Goal: Find specific page/section: Locate a particular part of the current website

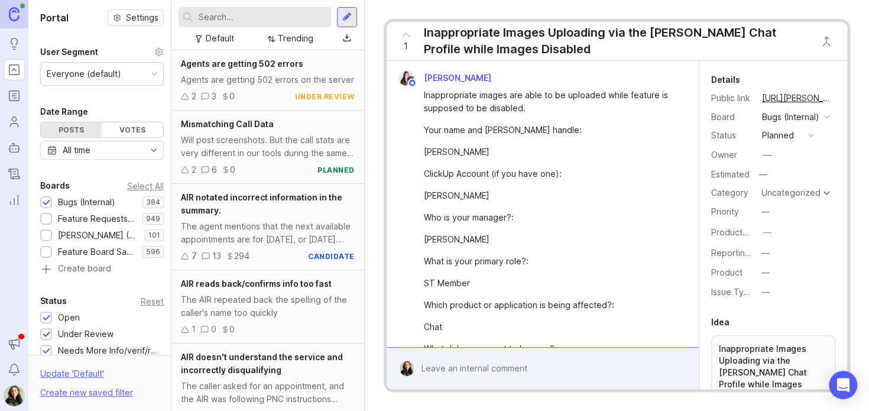
click at [82, 215] on div "Feature Requests (Internal)" at bounding box center [97, 218] width 79 height 13
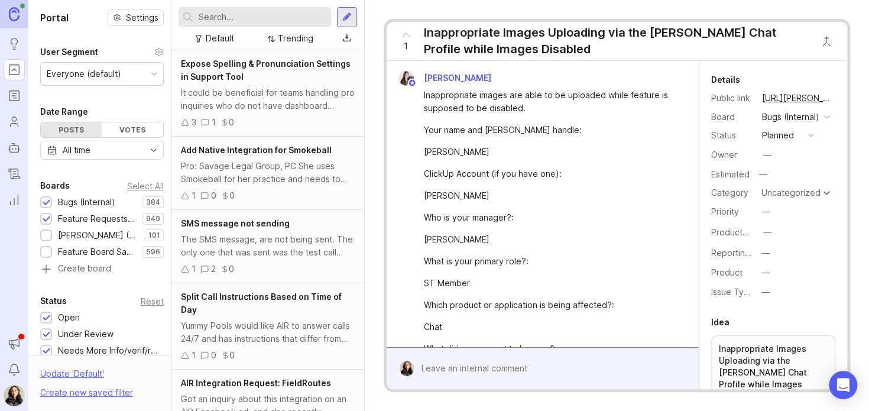
click at [69, 200] on div "Bugs (Internal)" at bounding box center [86, 202] width 57 height 13
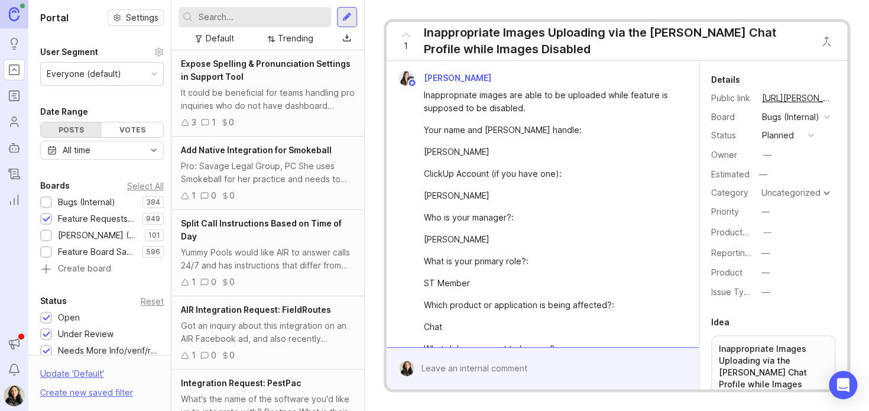
click at [215, 20] on input "text" at bounding box center [263, 17] width 128 height 13
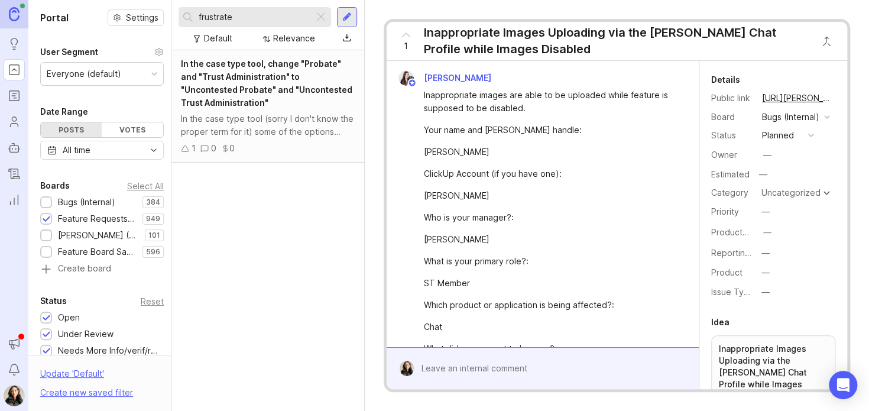
type input "frustrated"
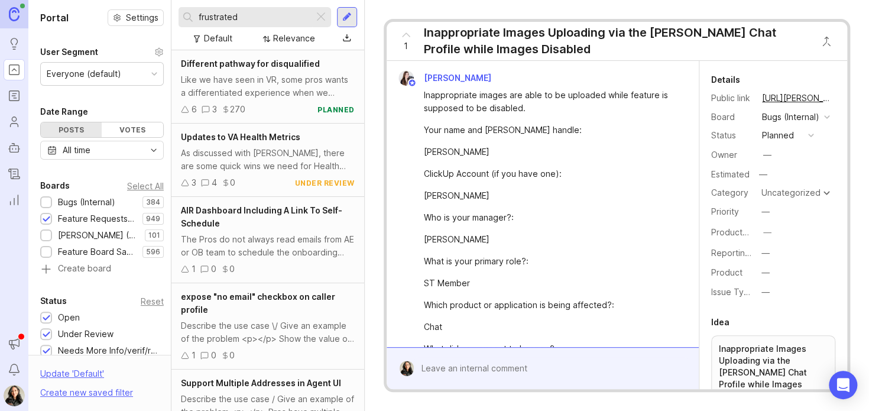
click at [258, 17] on input "frustrated" at bounding box center [254, 17] width 111 height 13
